Goal: Find specific page/section: Find specific page/section

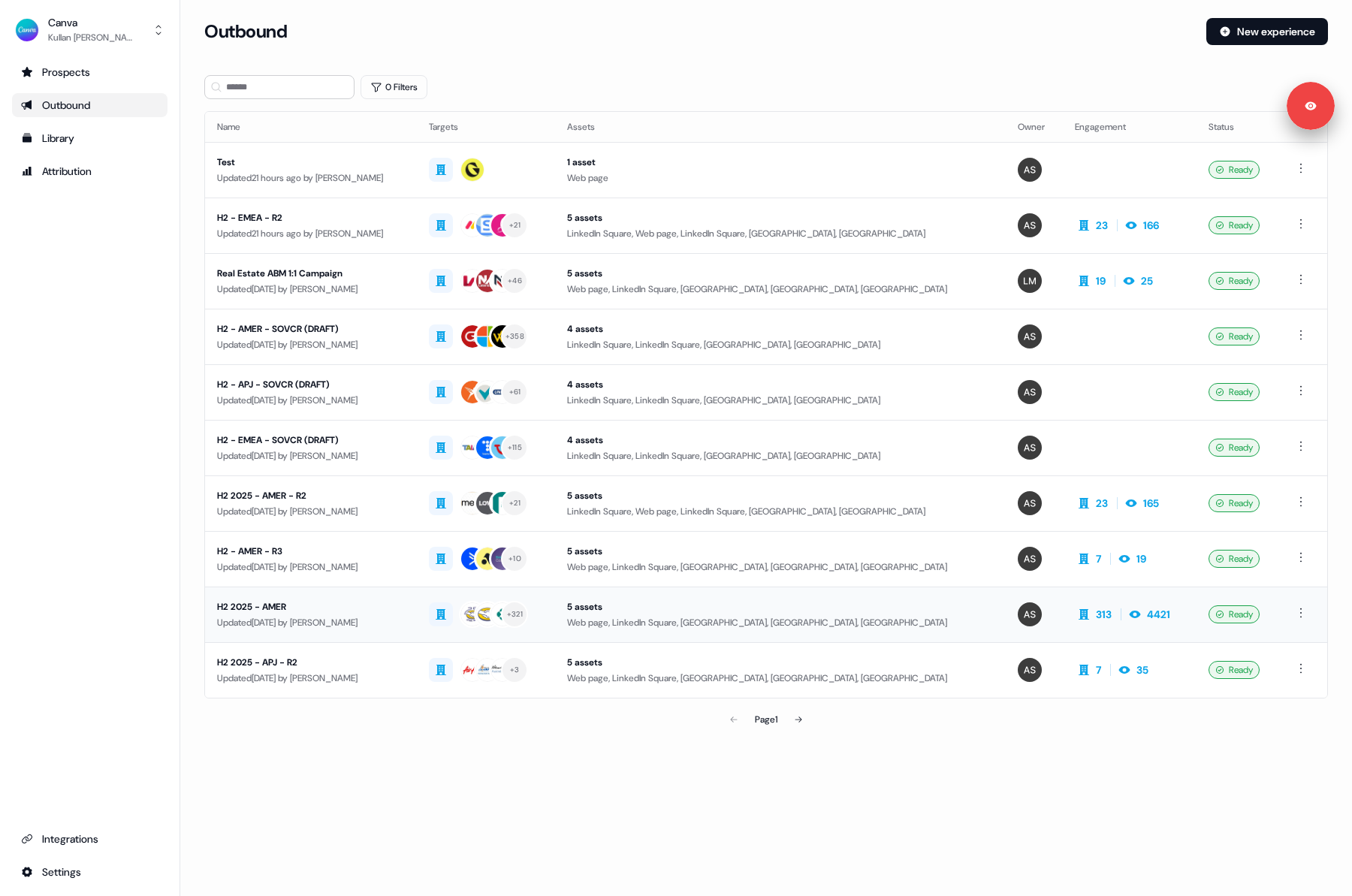
click at [284, 621] on div "Updated 1 month ago by Anna Sims" at bounding box center [311, 622] width 188 height 15
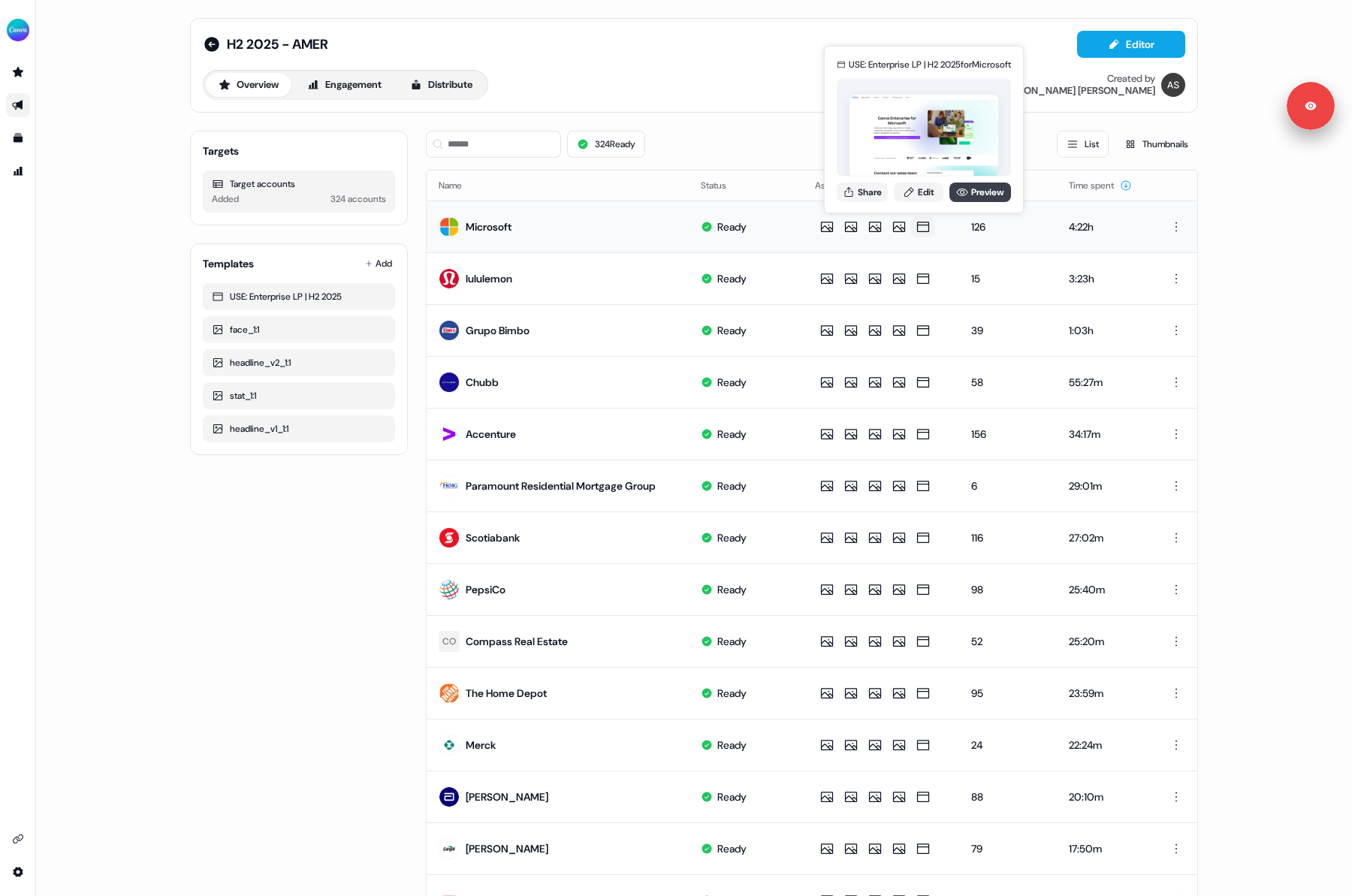
click at [976, 189] on link "Preview" at bounding box center [980, 192] width 61 height 19
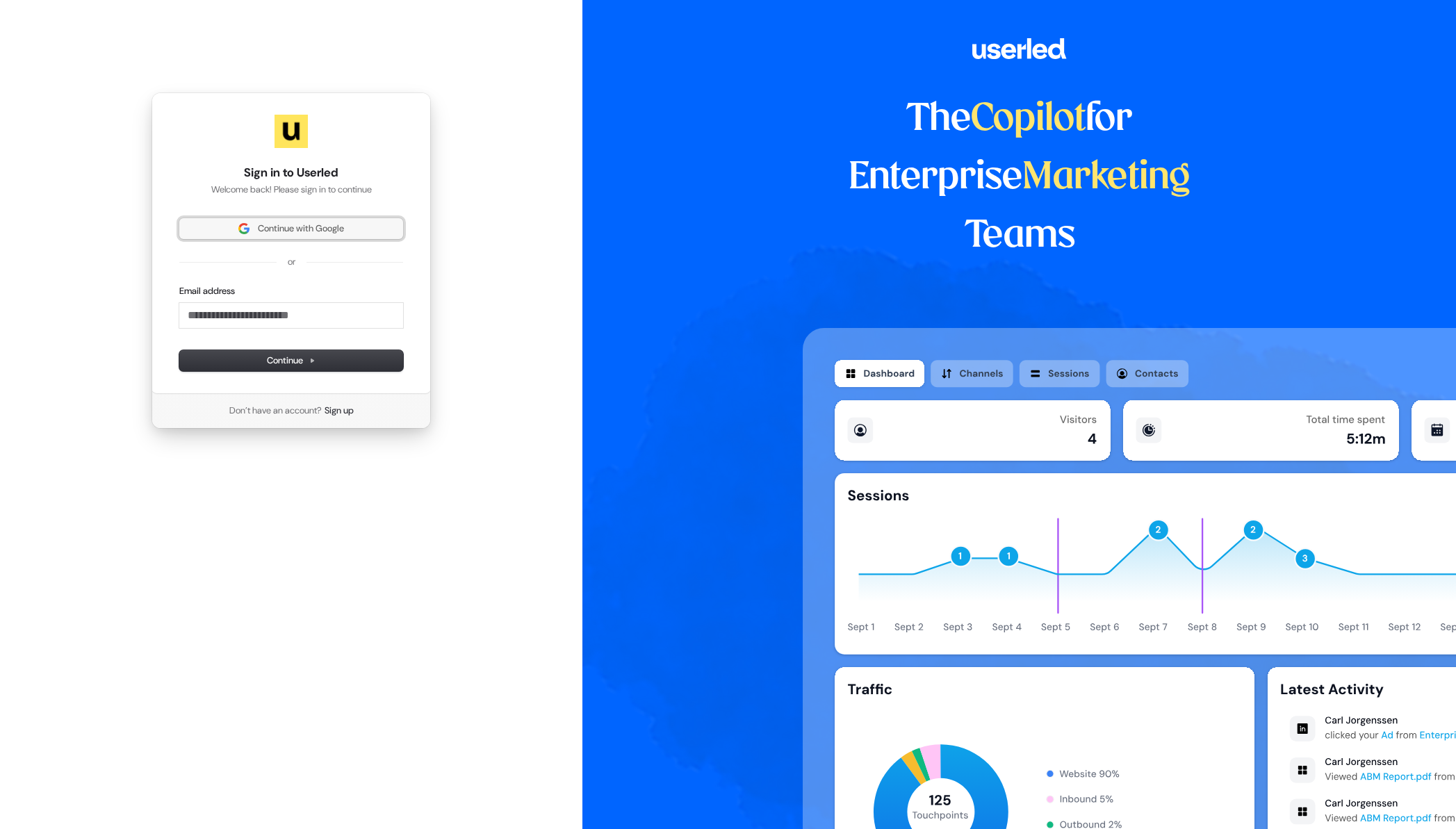
click at [281, 218] on button "Continue with Google" at bounding box center [291, 228] width 224 height 21
